Goal: Transaction & Acquisition: Subscribe to service/newsletter

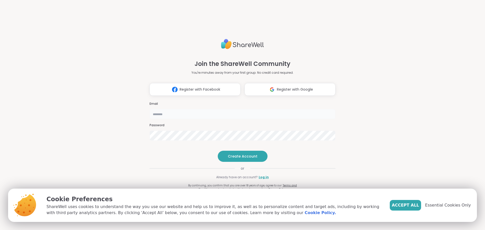
click at [162, 109] on input "email" at bounding box center [243, 114] width 186 height 10
type input "**********"
click at [239, 159] on span "Create Account" at bounding box center [243, 156] width 30 height 5
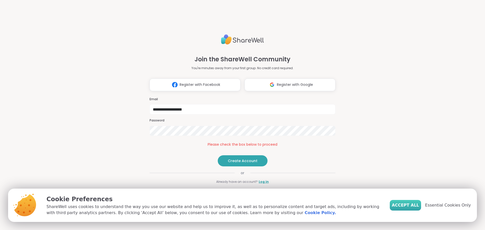
click at [409, 204] on span "Accept All" at bounding box center [405, 205] width 27 height 6
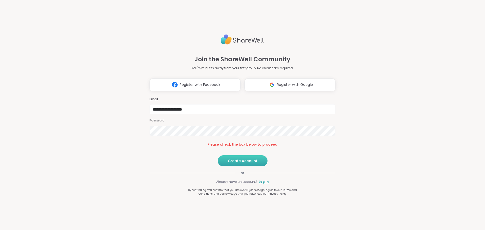
click at [231, 163] on span "Create Account" at bounding box center [243, 160] width 30 height 5
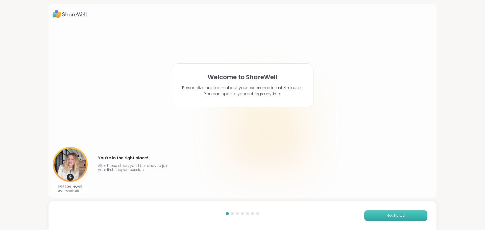
click at [393, 214] on span "Get Started" at bounding box center [395, 215] width 17 height 5
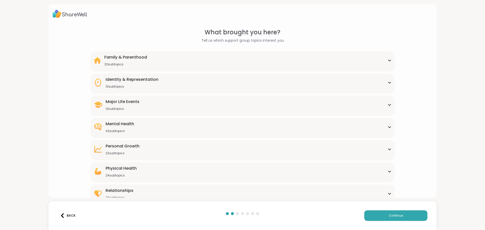
click at [388, 106] on icon at bounding box center [390, 105] width 4 height 3
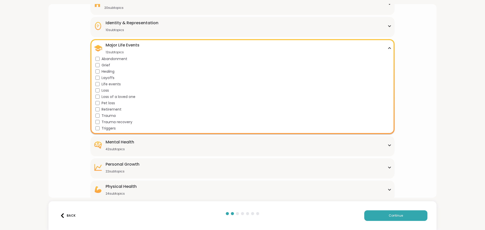
scroll to position [6, 0]
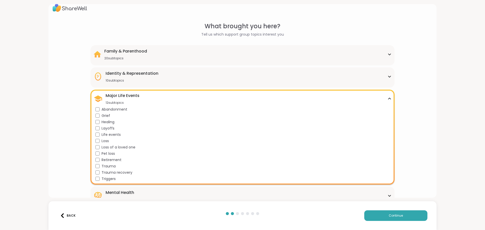
click at [453, 65] on div "What brought you here? Tell us which support group topics interest you Family &…" at bounding box center [242, 115] width 485 height 230
click at [388, 54] on icon at bounding box center [390, 54] width 4 height 3
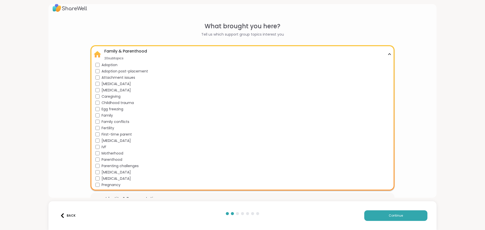
click at [388, 55] on icon at bounding box center [390, 54] width 4 height 3
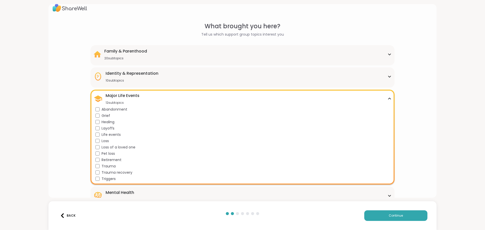
click at [388, 76] on icon at bounding box center [390, 76] width 4 height 3
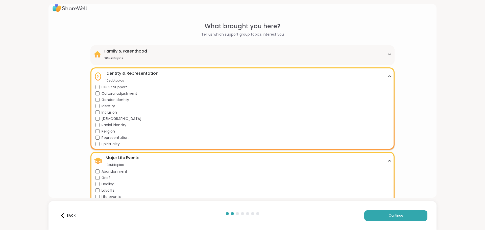
click at [388, 76] on icon at bounding box center [390, 76] width 4 height 3
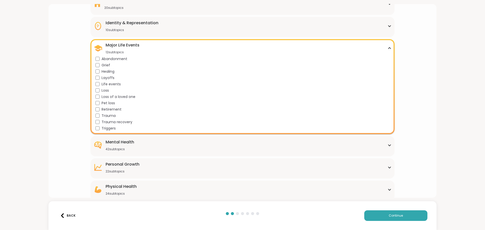
scroll to position [82, 0]
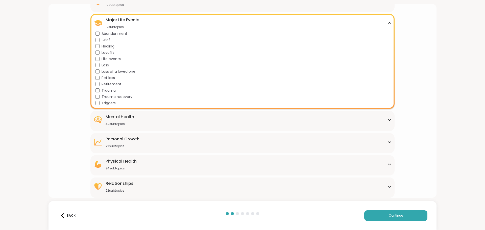
click at [385, 122] on div "Mental Health 42 subtopics" at bounding box center [242, 120] width 298 height 12
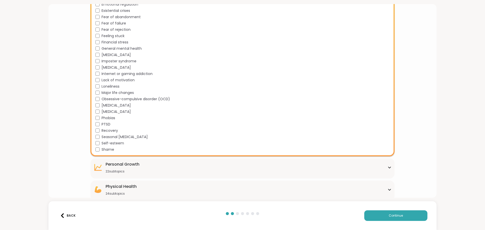
scroll to position [334, 0]
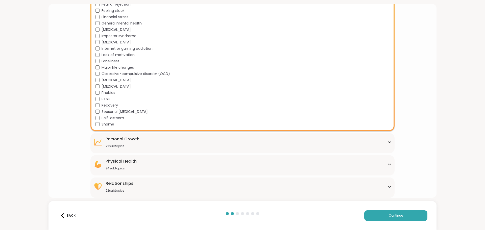
click at [385, 145] on div "Personal Growth 22 subtopics" at bounding box center [242, 142] width 298 height 12
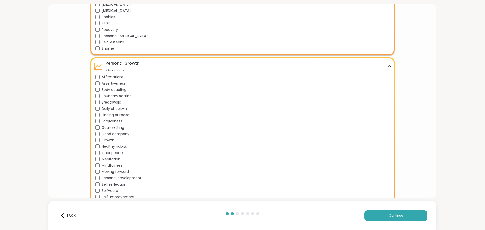
scroll to position [461, 0]
